Goal: Information Seeking & Learning: Learn about a topic

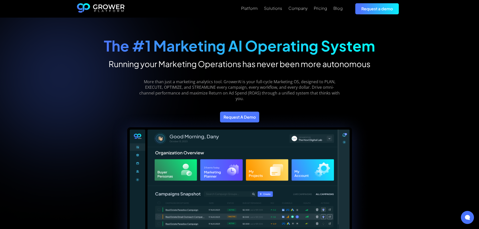
click at [371, 70] on div "More than just a marketing analytics tool. GrowerAI is your full-cycle Marketin…" at bounding box center [240, 86] width 272 height 35
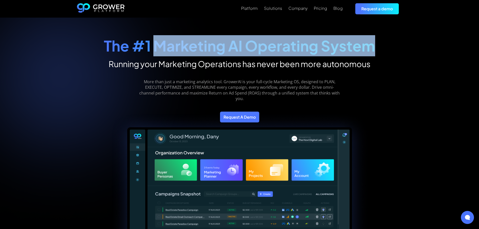
drag, startPoint x: 159, startPoint y: 44, endPoint x: 389, endPoint y: 56, distance: 230.3
click at [389, 56] on div "The #1 Marketing AI Operating System Running your Marketing Operations has neve…" at bounding box center [240, 179] width 340 height 303
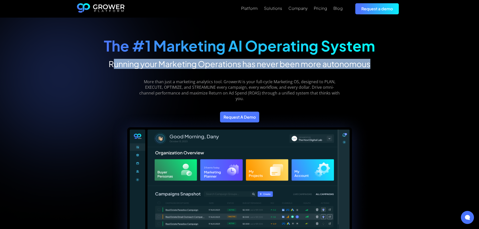
drag, startPoint x: 112, startPoint y: 64, endPoint x: 377, endPoint y: 65, distance: 264.8
click at [377, 64] on div "The #1 Marketing AI Operating System Running your Marketing Operations has neve…" at bounding box center [240, 179] width 340 height 303
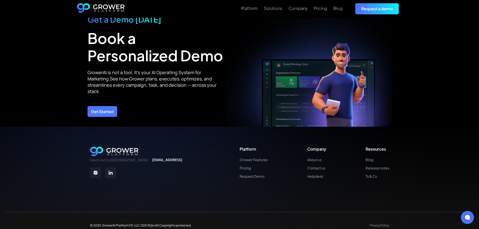
scroll to position [1784, 0]
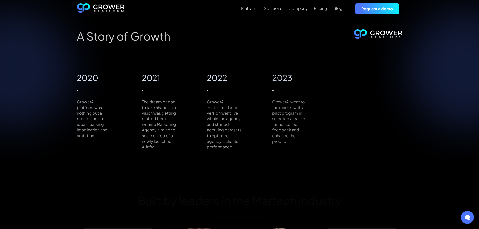
scroll to position [352, 0]
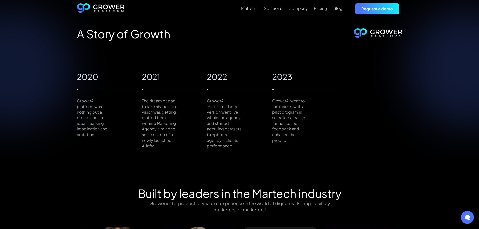
click at [138, 32] on h2 "A Story of Growth" at bounding box center [124, 34] width 94 height 14
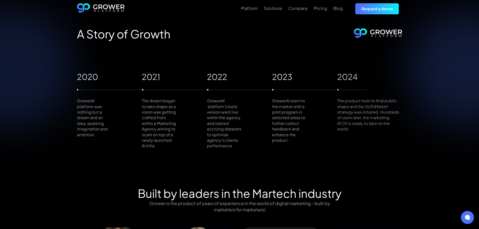
click at [138, 32] on h2 "A Story of Growth" at bounding box center [124, 34] width 94 height 14
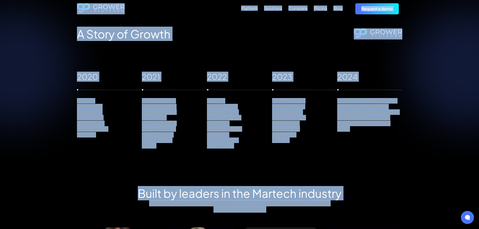
copy body "Loremips Dolorsita Consect Adipisc Elit Seddoei t inci Utla etd magn aliquaen a…"
